Goal: Task Accomplishment & Management: Manage account settings

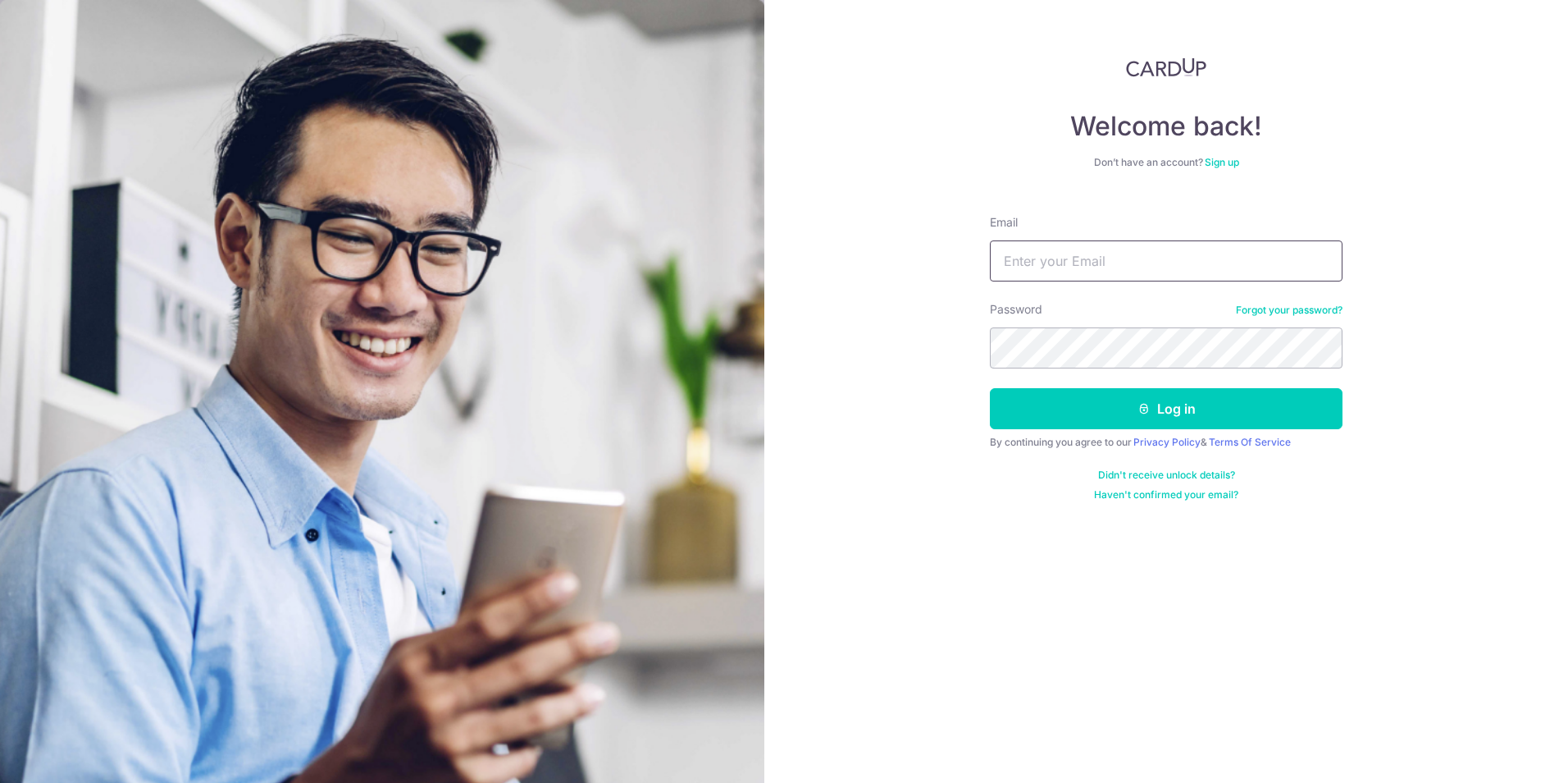
drag, startPoint x: 0, startPoint y: 0, endPoint x: 1008, endPoint y: 254, distance: 1039.5
click at [1008, 254] on input "Email" at bounding box center [1166, 260] width 352 height 41
type input "[EMAIL_ADDRESS][DOMAIN_NAME]"
click at [990, 388] on button "Log in" at bounding box center [1166, 408] width 352 height 41
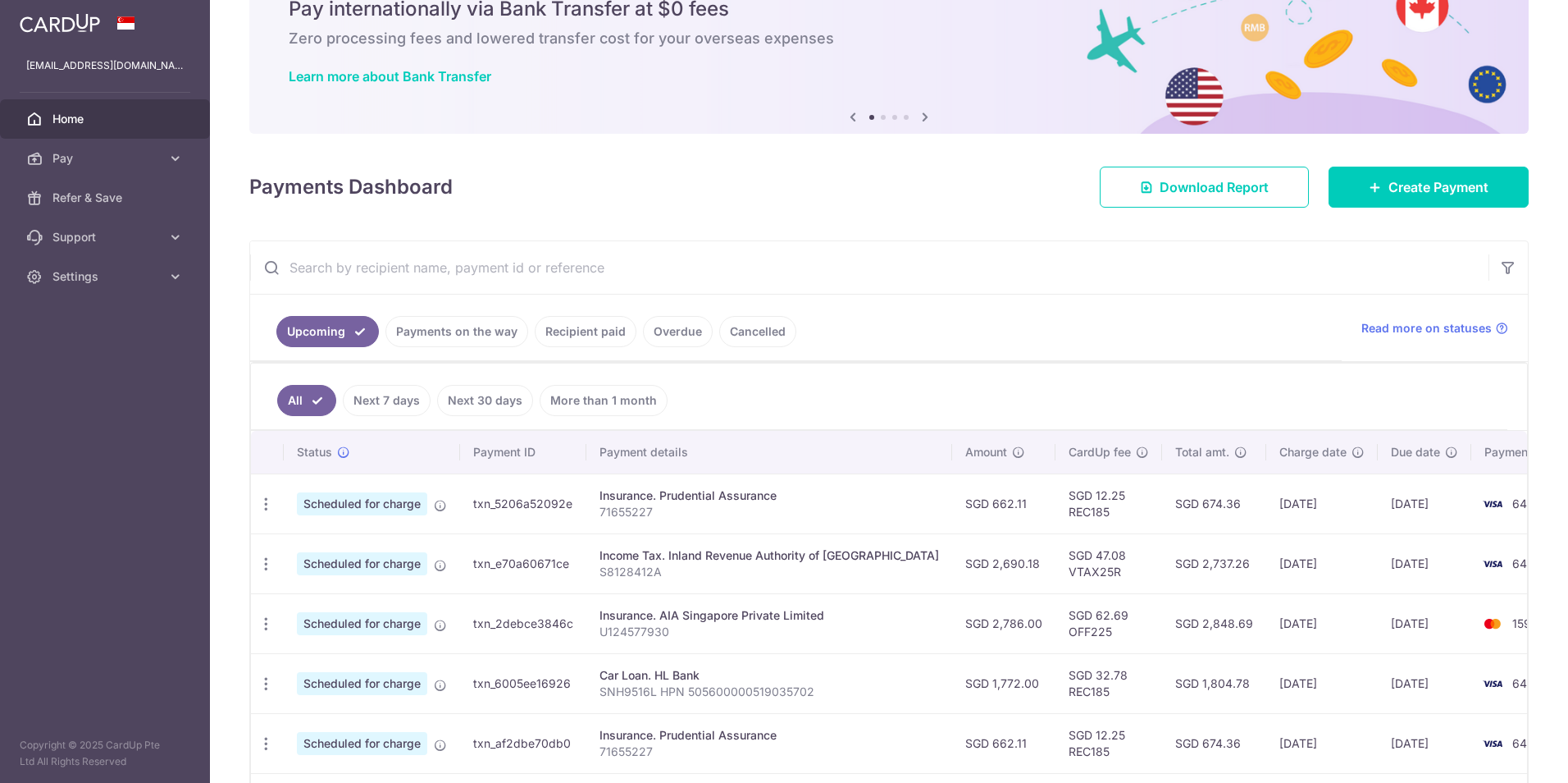
scroll to position [82, 0]
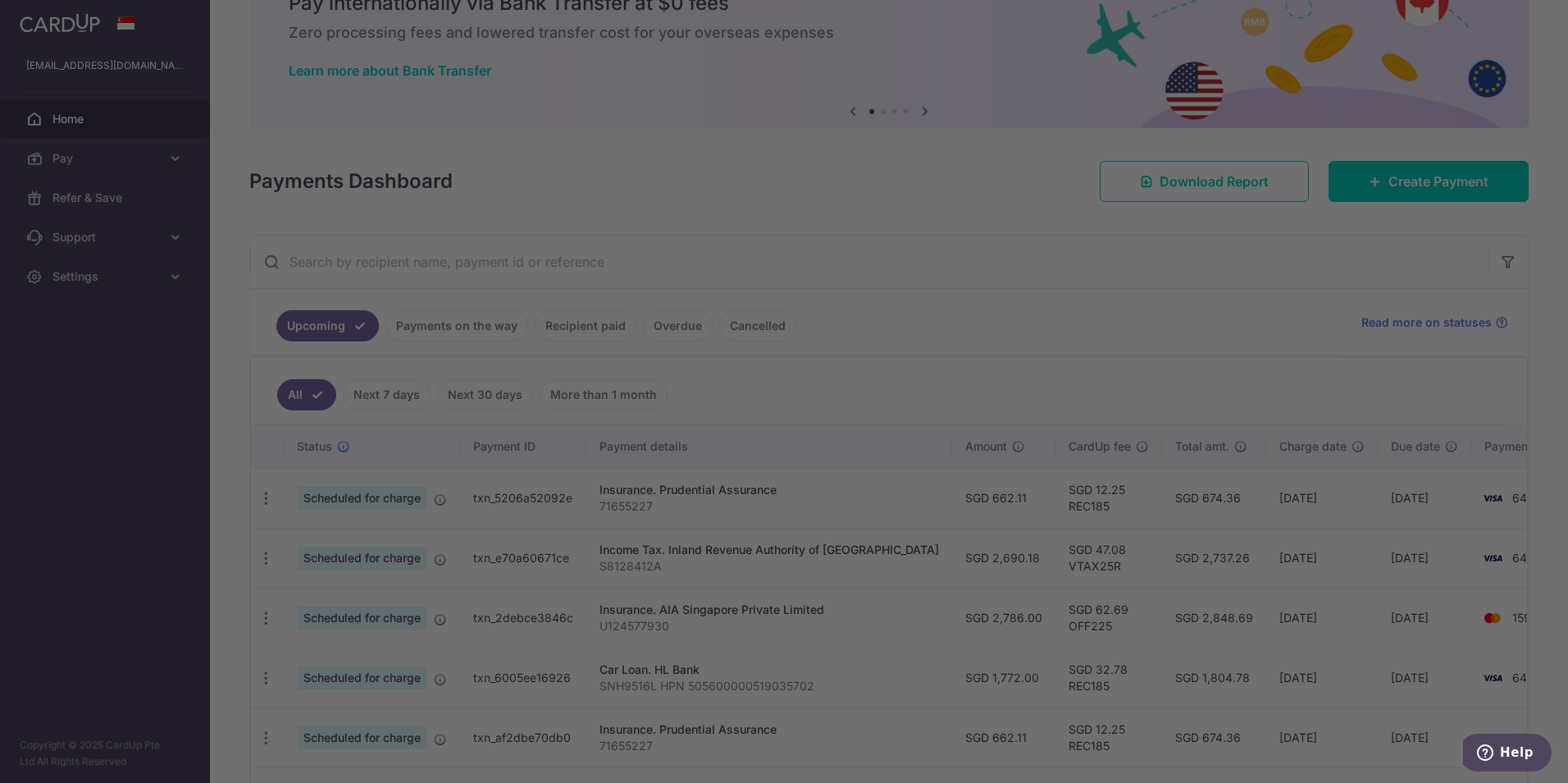
click at [678, 329] on div at bounding box center [792, 395] width 1584 height 791
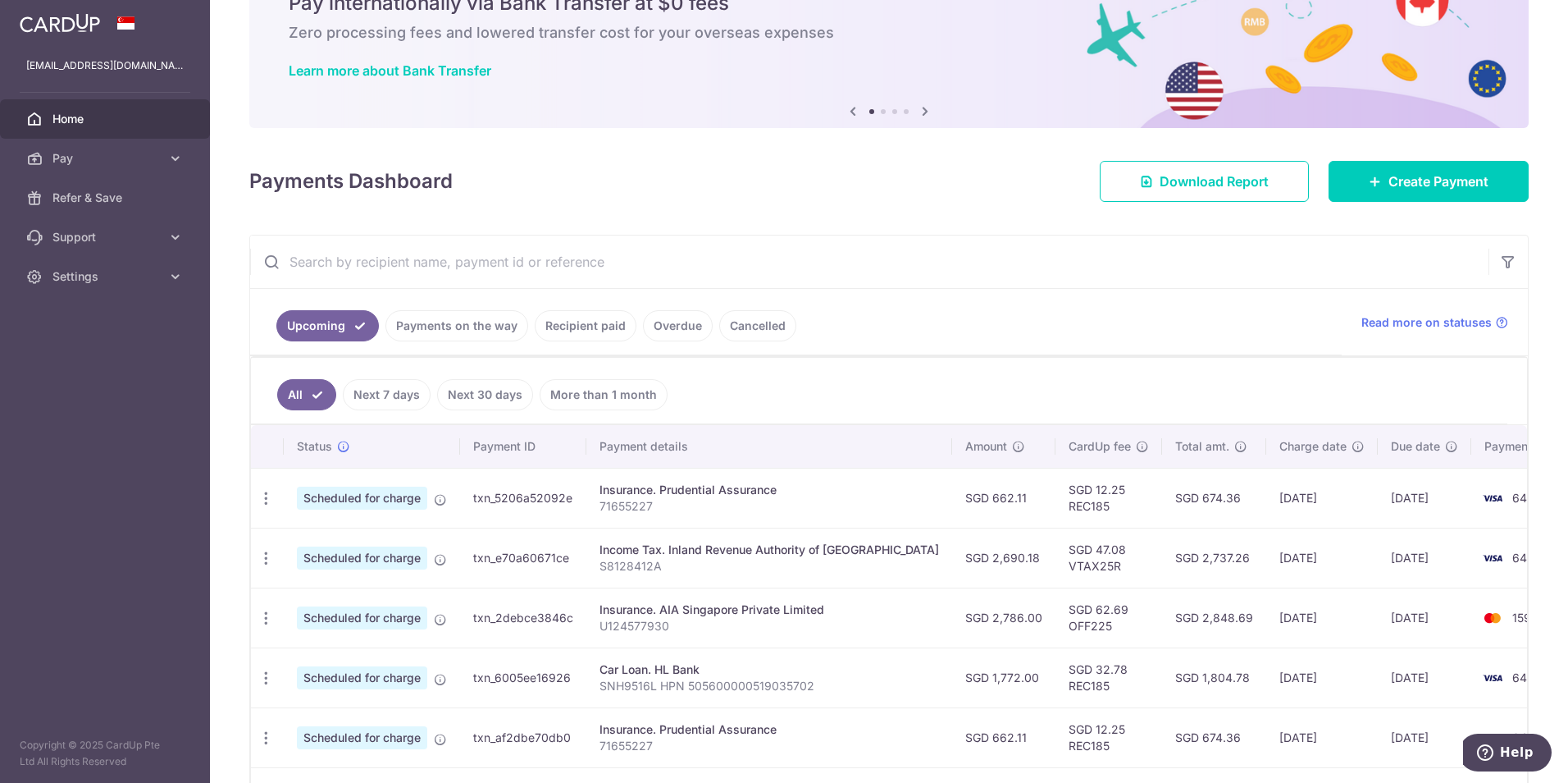
click at [601, 329] on link "Recipient paid" at bounding box center [585, 325] width 102 height 31
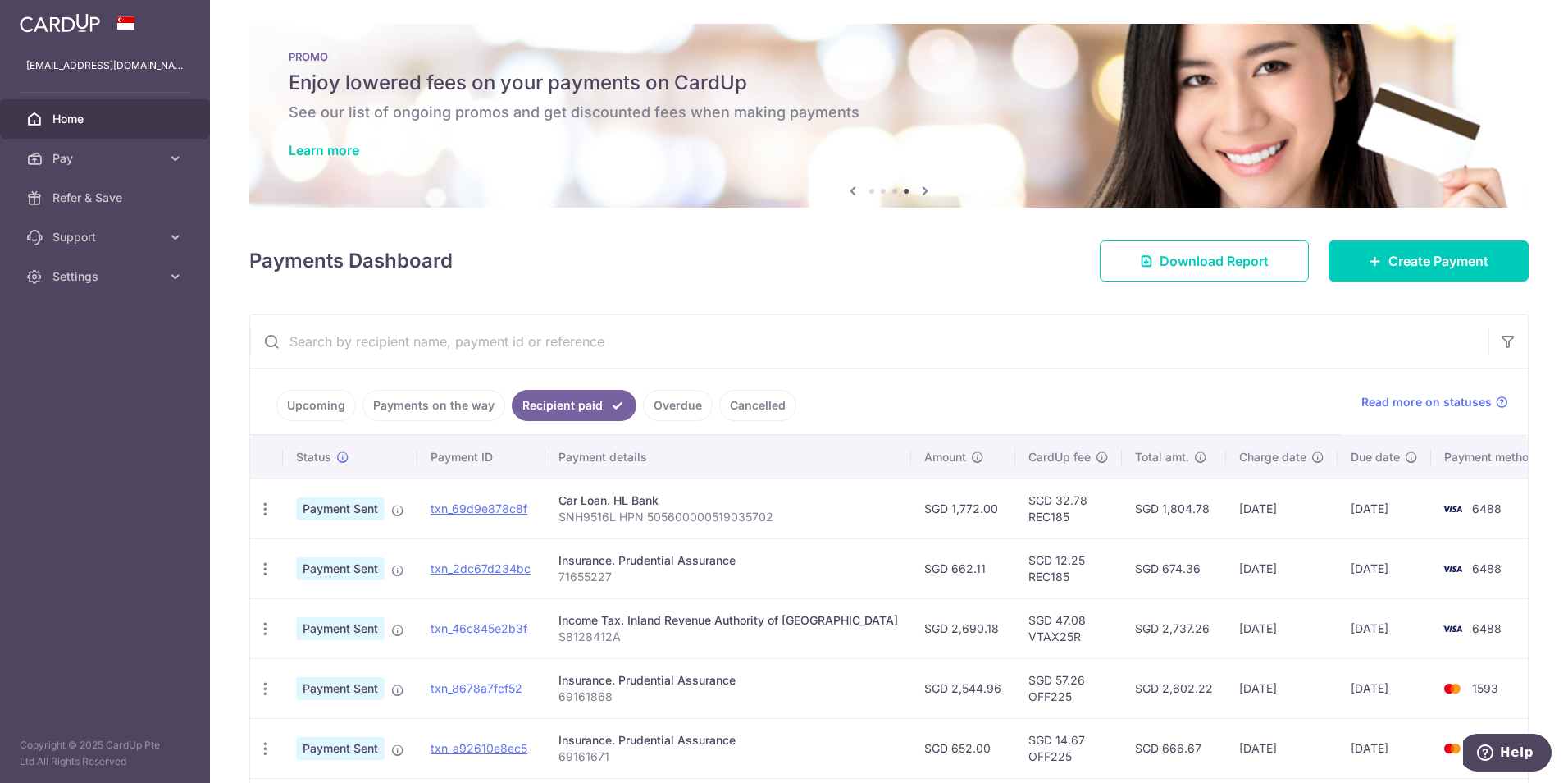
scroll to position [0, 0]
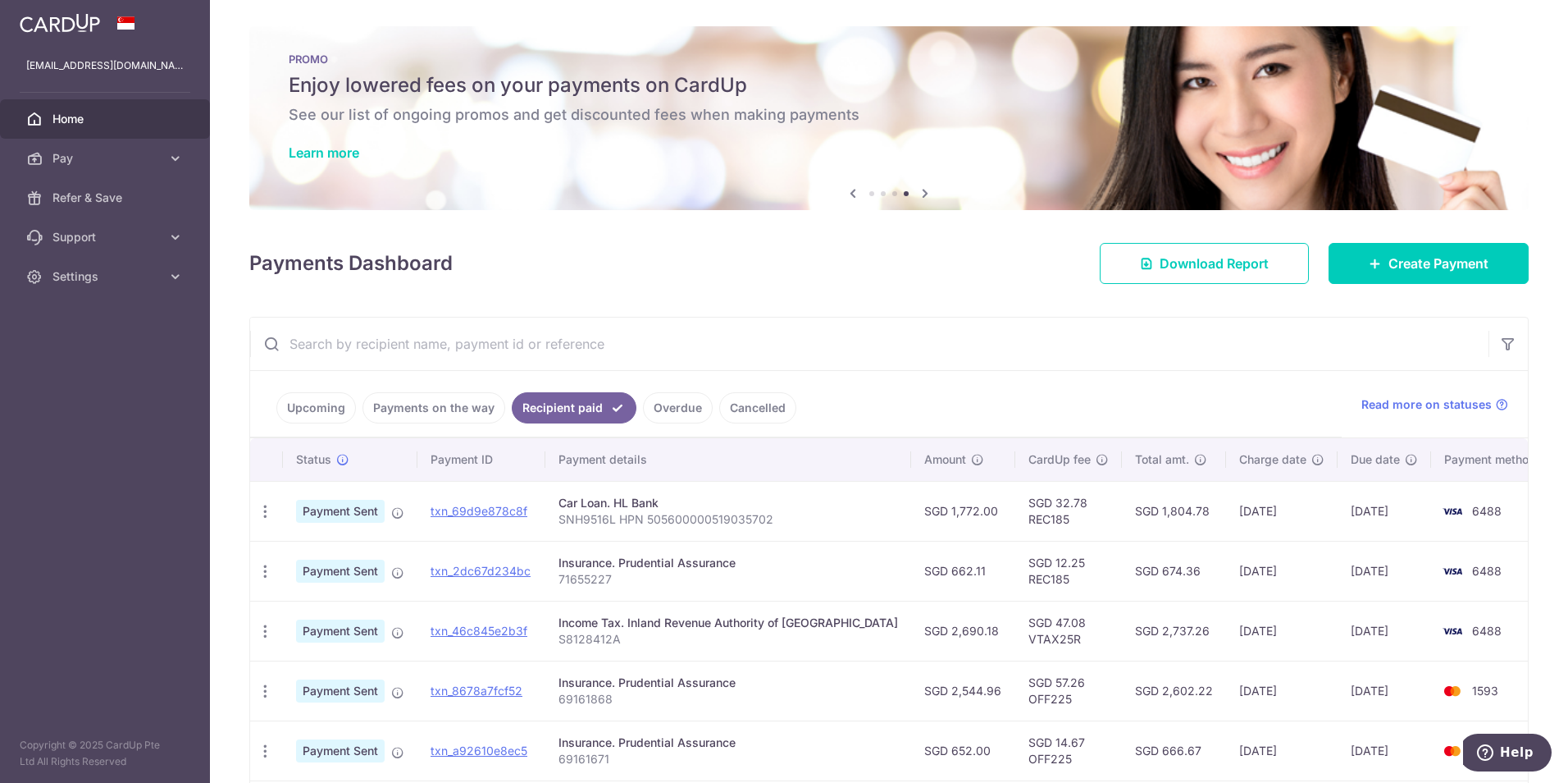
click at [319, 422] on link "Upcoming" at bounding box center [316, 407] width 80 height 31
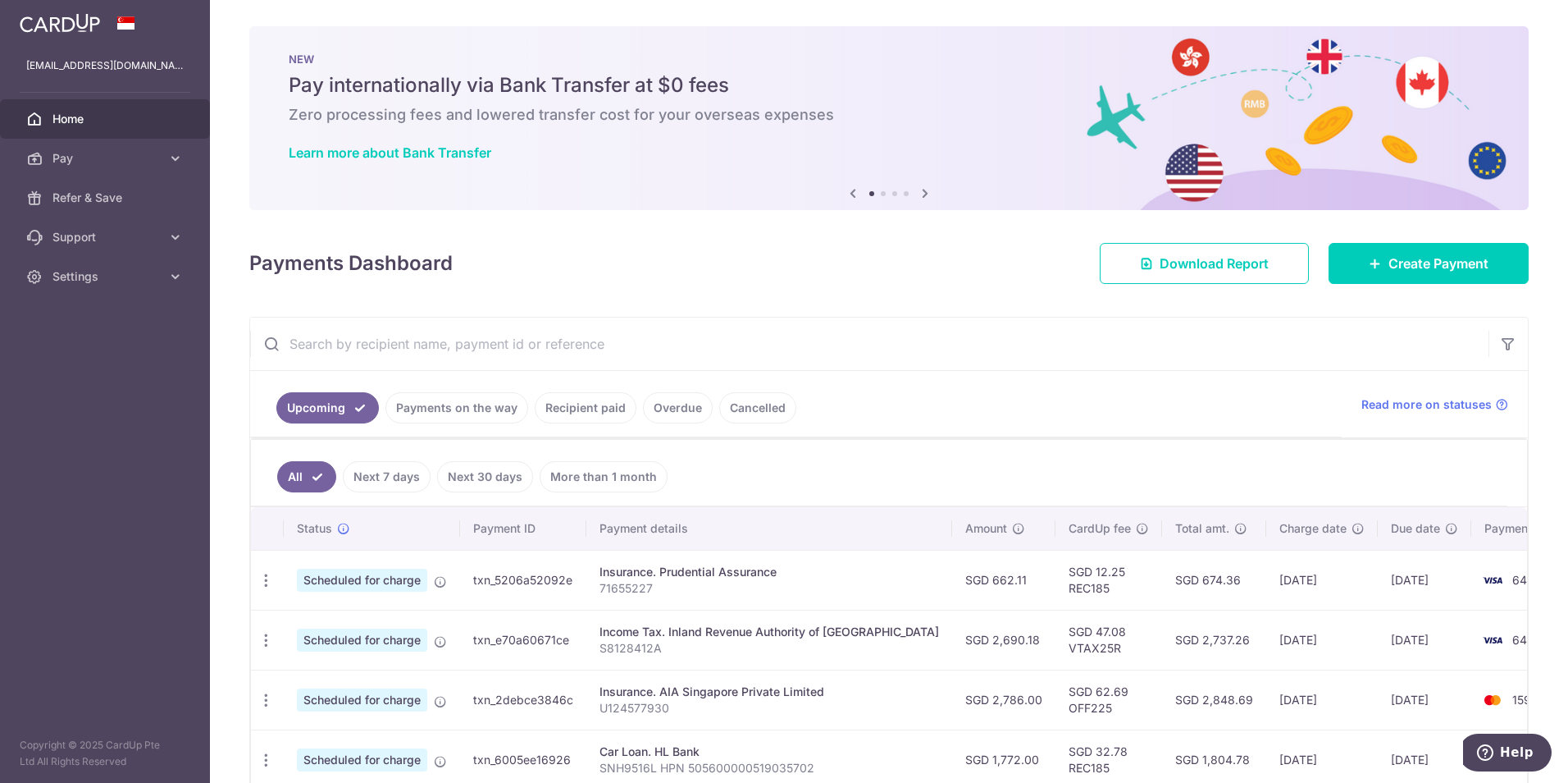
click at [922, 195] on icon at bounding box center [925, 193] width 19 height 20
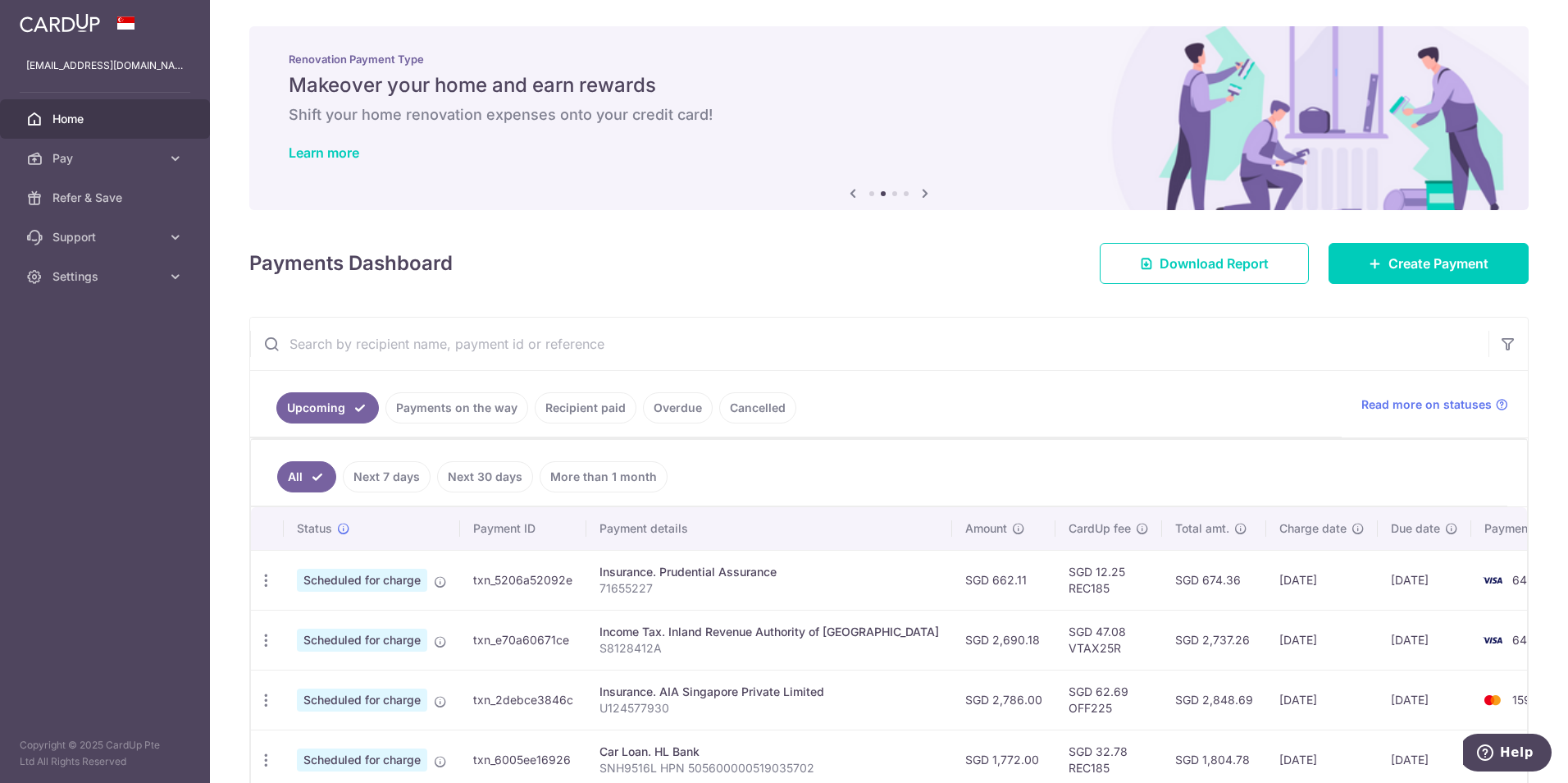
click at [922, 195] on icon at bounding box center [925, 193] width 19 height 20
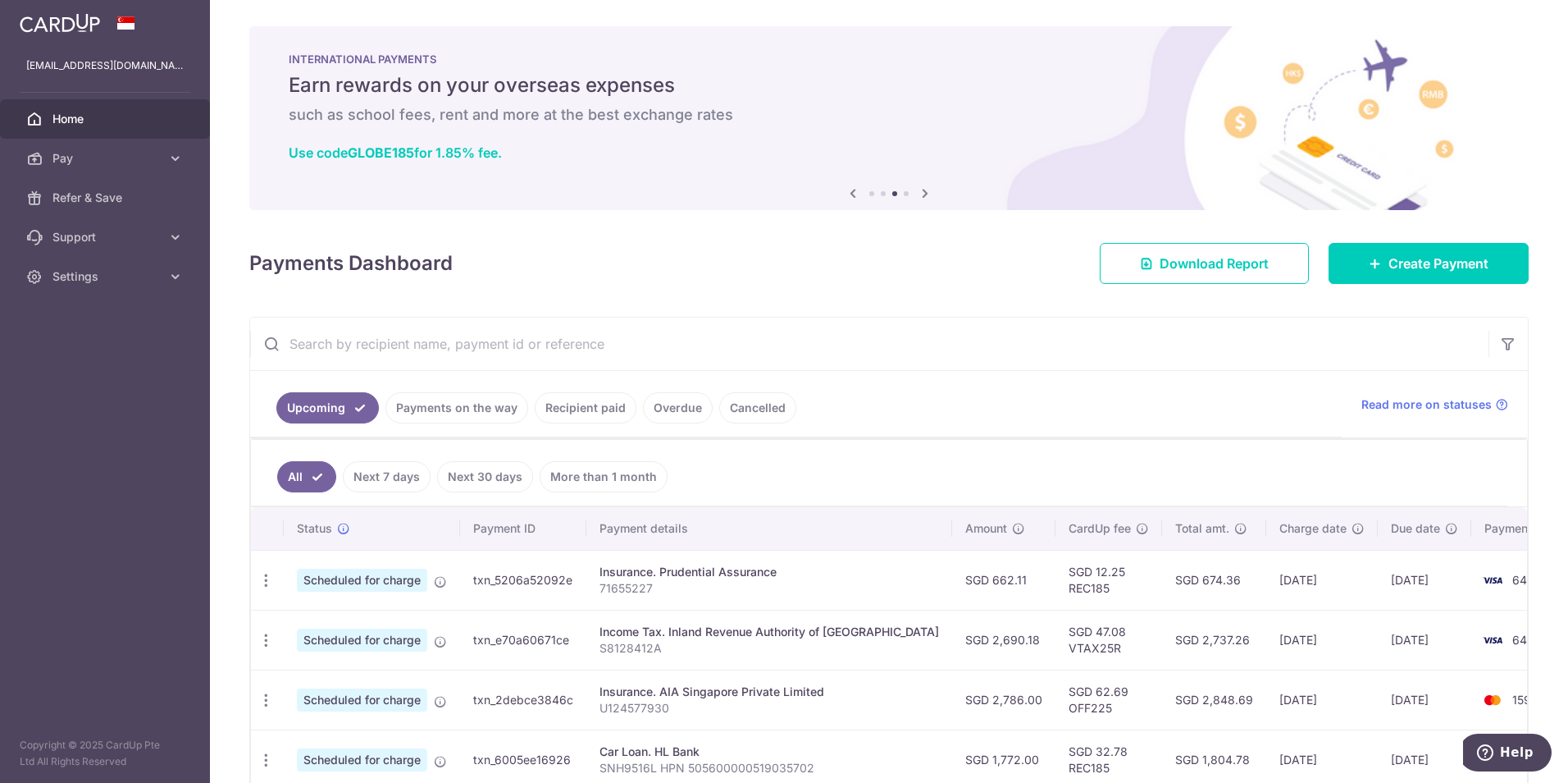
click at [922, 195] on icon at bounding box center [925, 193] width 19 height 20
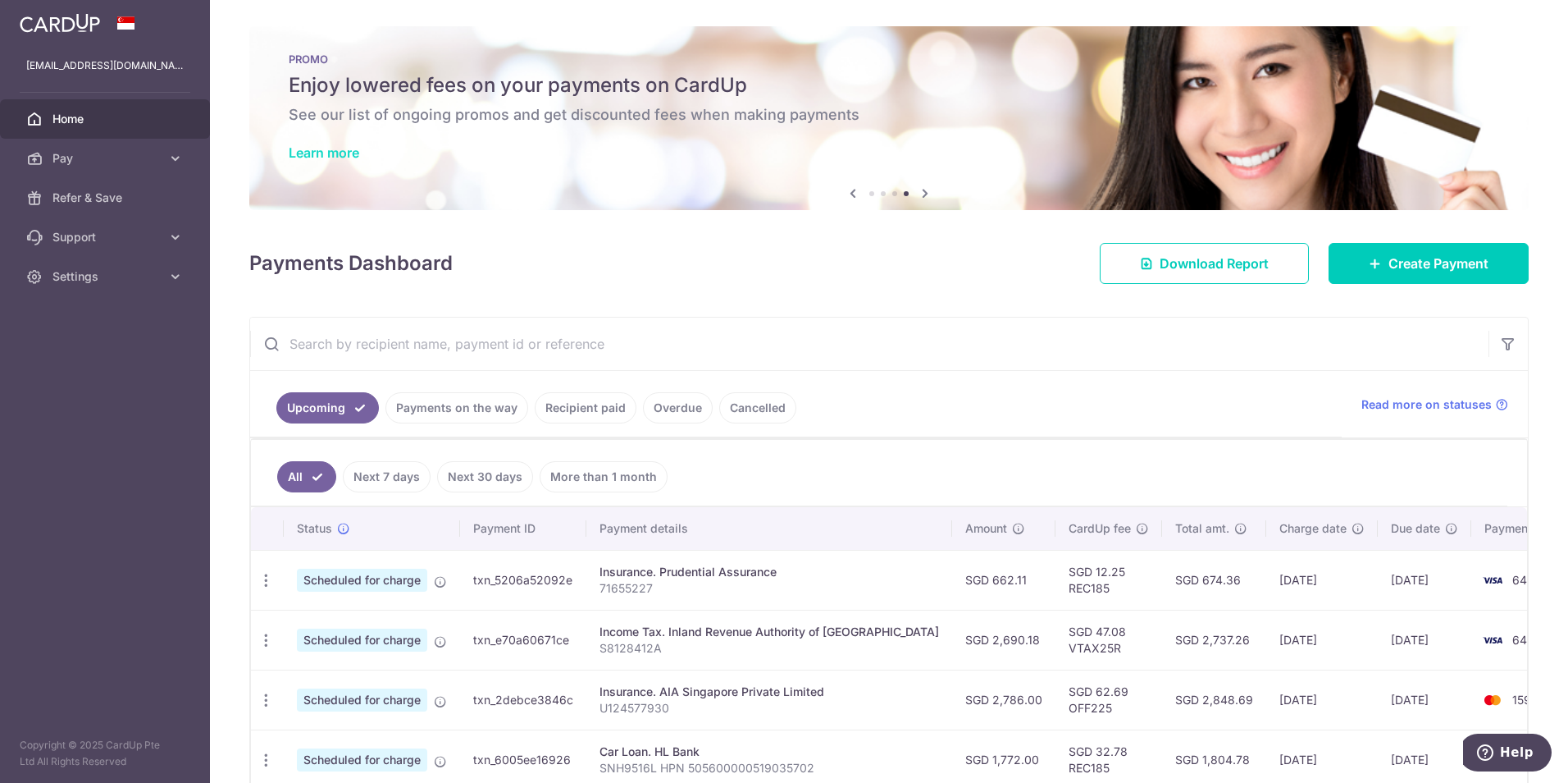
click at [334, 151] on link "Learn more" at bounding box center [324, 152] width 71 height 17
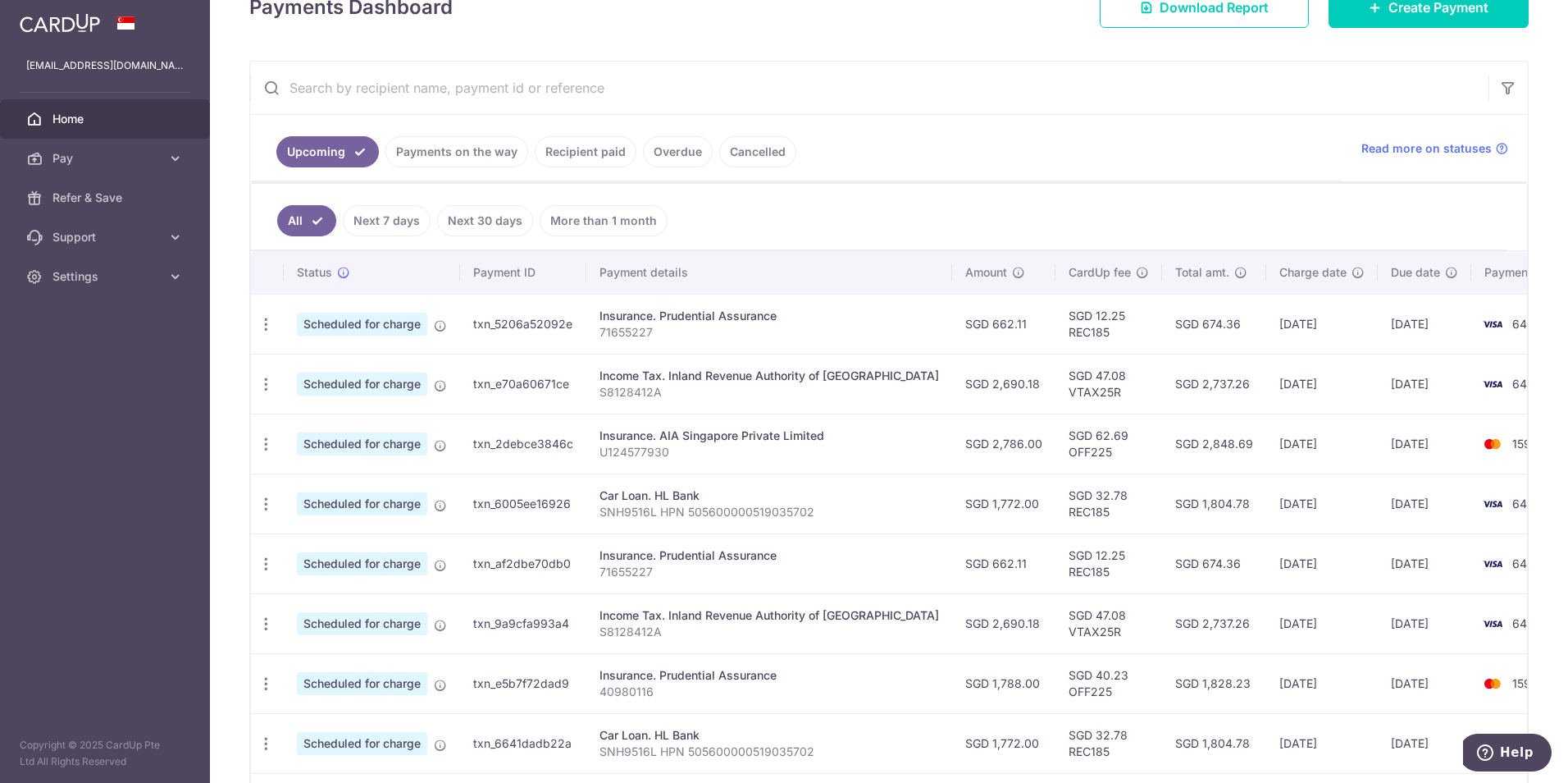
scroll to position [329, 0]
